Goal: Download file/media

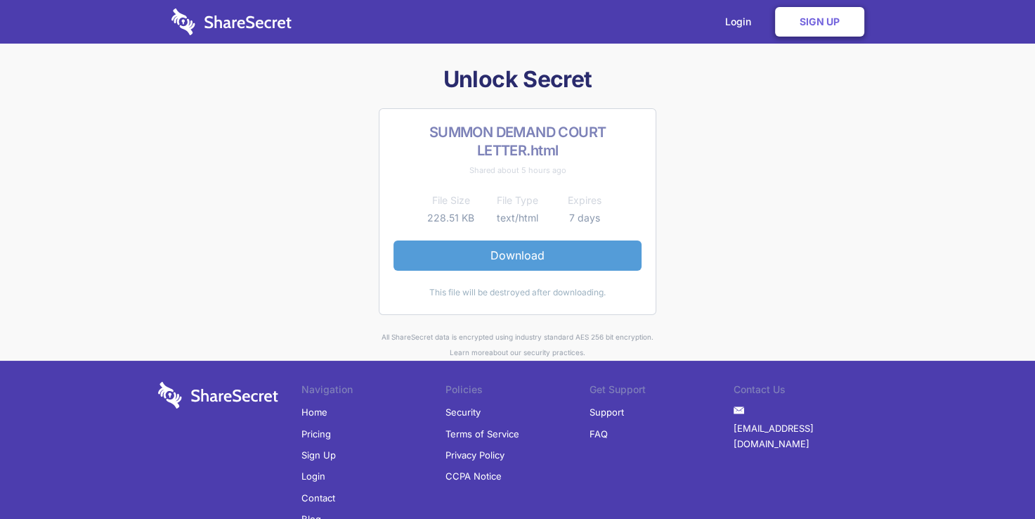
click at [523, 256] on link "Download" at bounding box center [518, 255] width 248 height 30
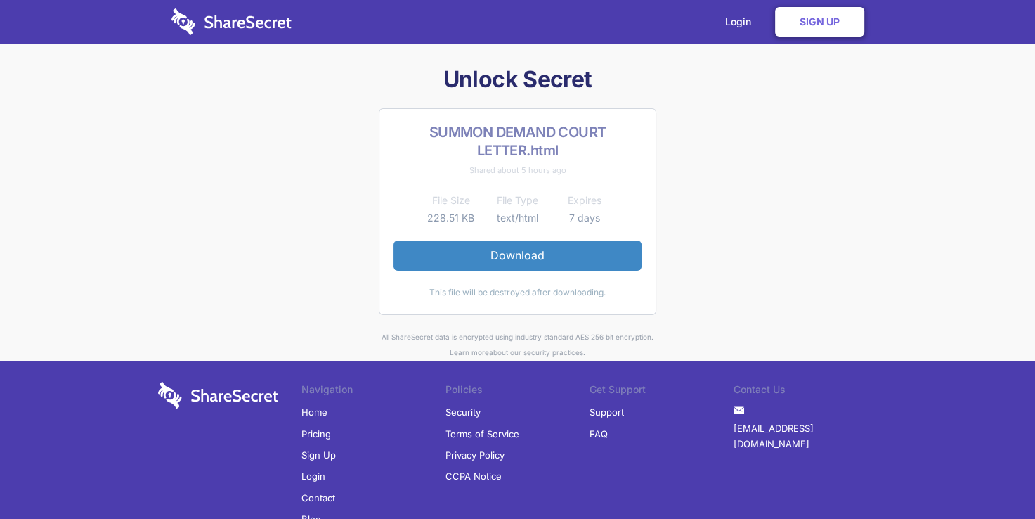
drag, startPoint x: 740, startPoint y: 106, endPoint x: 739, endPoint y: 285, distance: 178.5
click at [739, 285] on div "Unlock Secret SUMMON DEMAND COURT LETTER.html Shared about 5 hours ago File Siz…" at bounding box center [517, 212] width 731 height 295
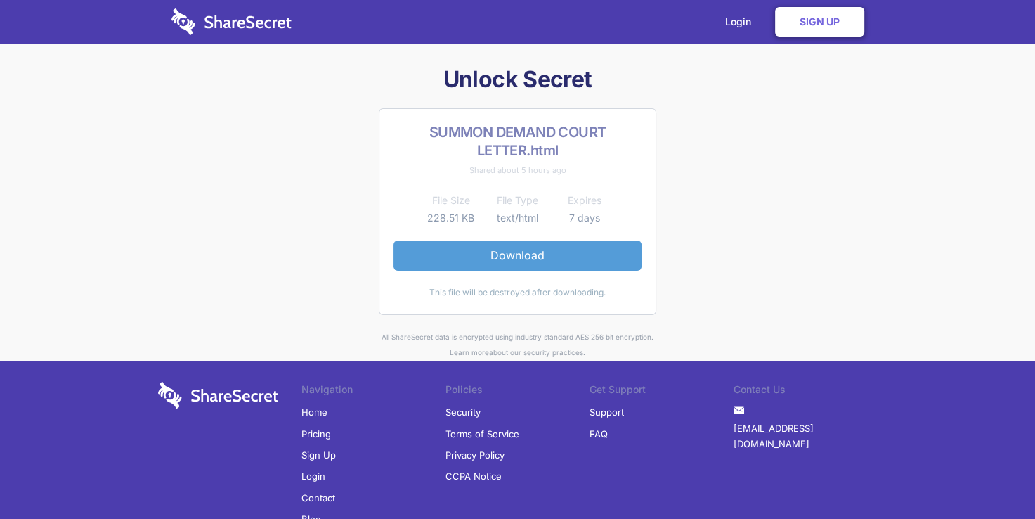
click at [453, 249] on link "Download" at bounding box center [518, 255] width 248 height 30
